Goal: Navigation & Orientation: Find specific page/section

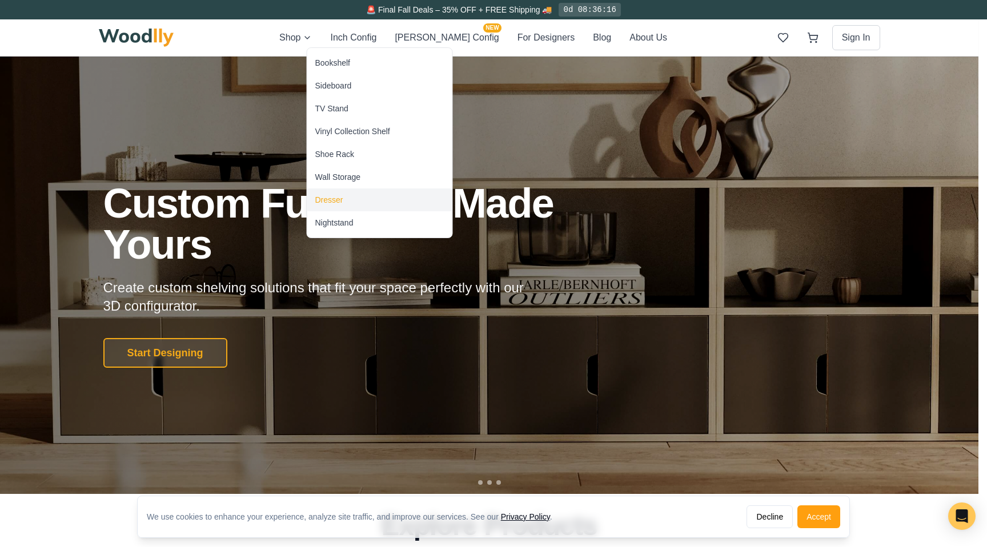
click at [336, 205] on div "Dresser" at bounding box center [329, 199] width 28 height 11
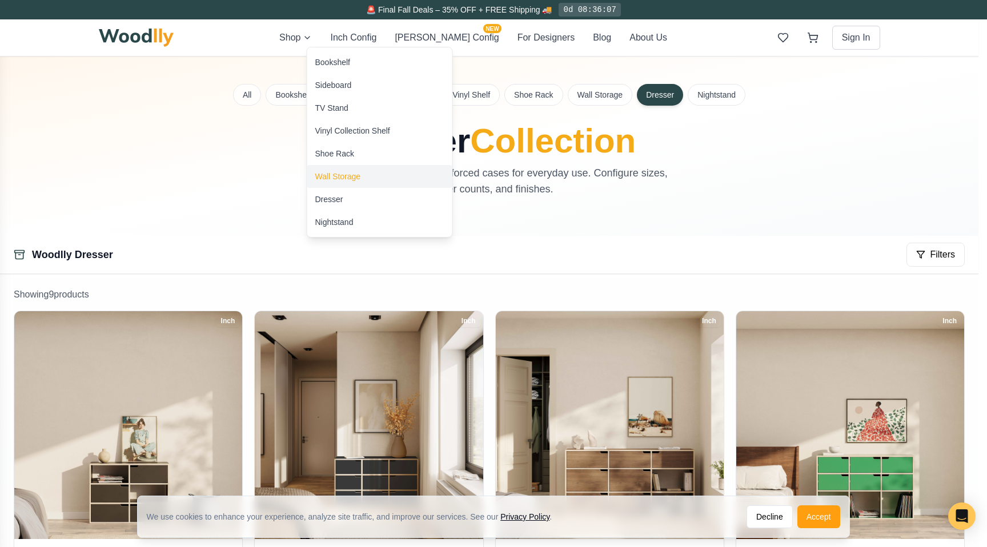
click at [347, 177] on div "Wall Storage" at bounding box center [338, 176] width 46 height 11
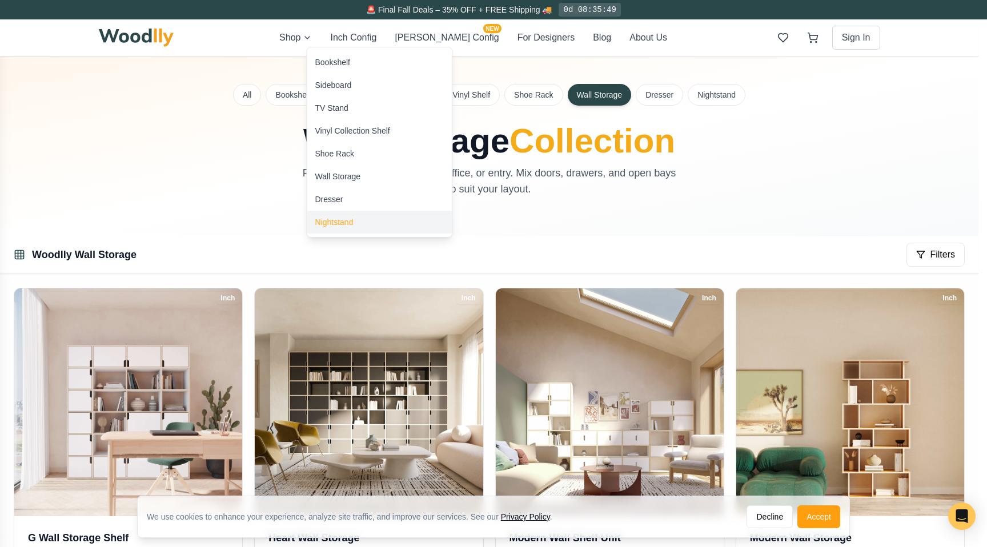
click at [353, 218] on div "Nightstand" at bounding box center [334, 222] width 38 height 11
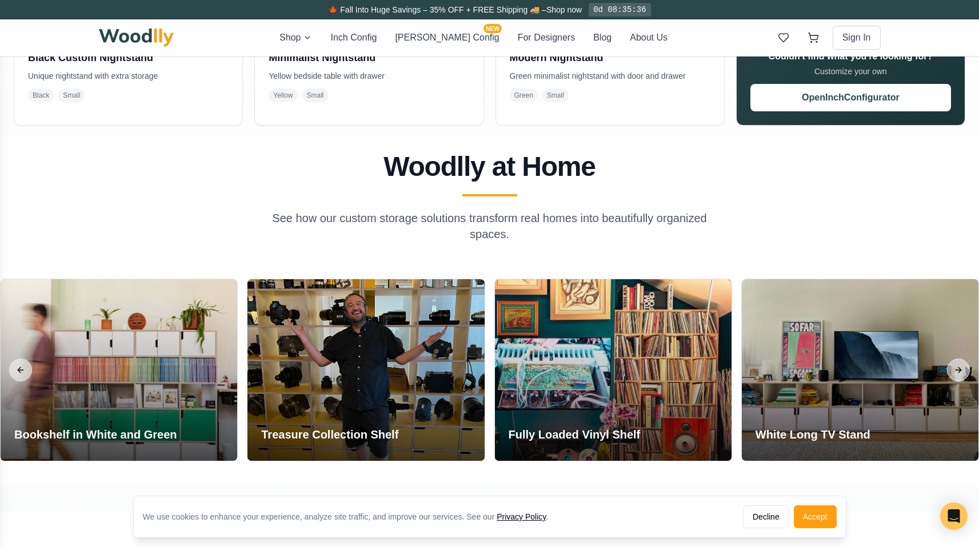
scroll to position [573, 0]
